Goal: Find contact information: Find contact information

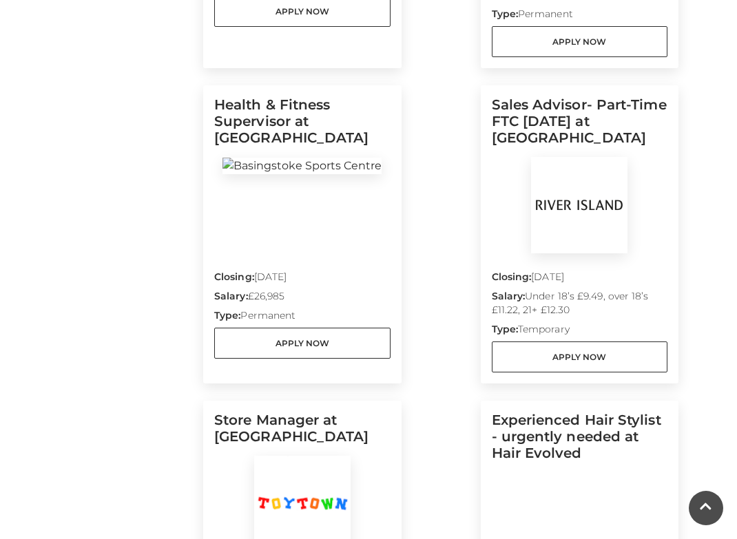
scroll to position [989, 0]
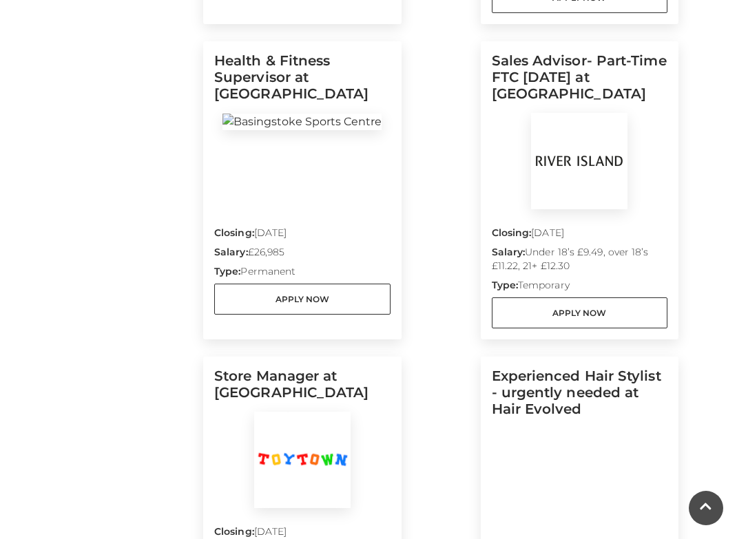
scroll to position [1036, 0]
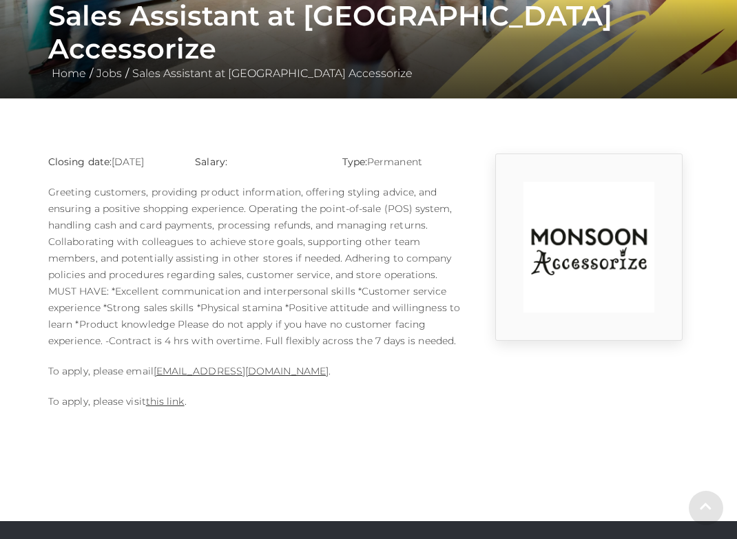
scroll to position [247, 0]
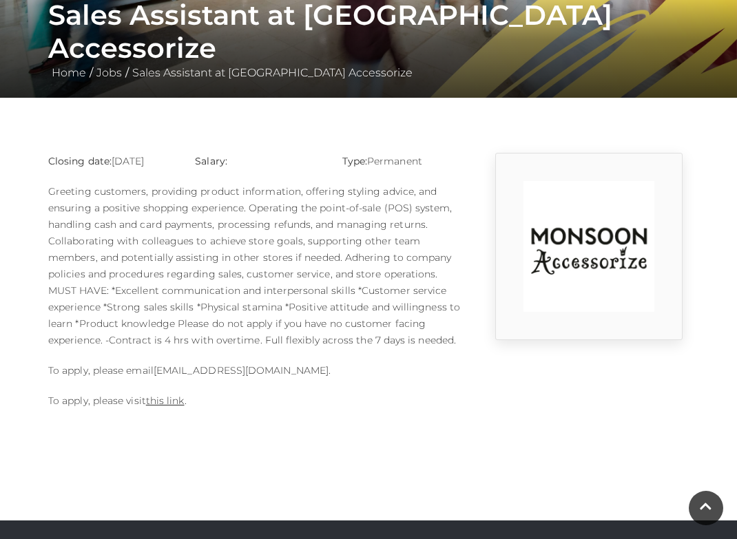
drag, startPoint x: 339, startPoint y: 372, endPoint x: 155, endPoint y: 370, distance: 183.9
click at [155, 370] on p "To apply, please email [EMAIL_ADDRESS][DOMAIN_NAME] ." at bounding box center [258, 370] width 420 height 17
copy link "[EMAIL_ADDRESS][DOMAIN_NAME]"
